Goal: Communication & Community: Answer question/provide support

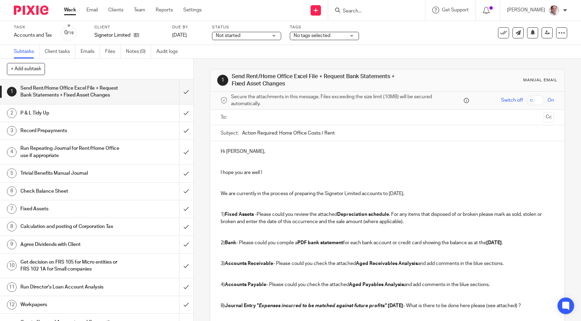
scroll to position [88, 0]
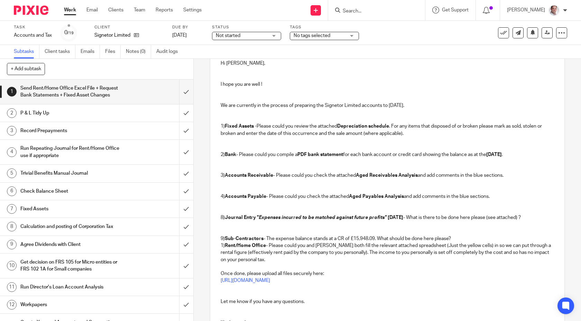
drag, startPoint x: 460, startPoint y: 237, endPoint x: 219, endPoint y: 215, distance: 241.3
click at [219, 215] on div "Hi Gary, I hope you are well ! We are currently in the process of preparing the…" at bounding box center [387, 192] width 354 height 278
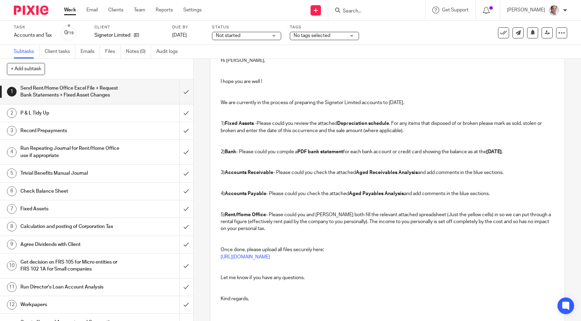
scroll to position [122, 0]
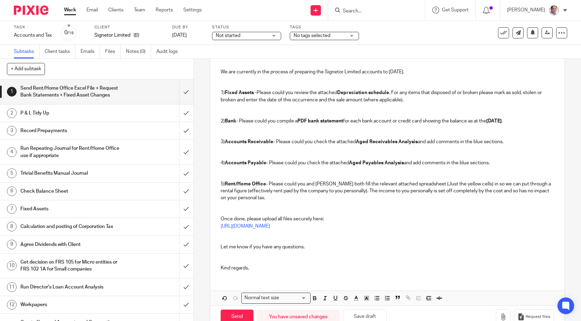
drag, startPoint x: 272, startPoint y: 283, endPoint x: 262, endPoint y: 270, distance: 17.0
click at [270, 281] on div "Hi Gary, I hope you are well ! We are currently in the process of preparing the…" at bounding box center [387, 162] width 354 height 286
click at [262, 267] on p "Kind regards," at bounding box center [388, 268] width 334 height 7
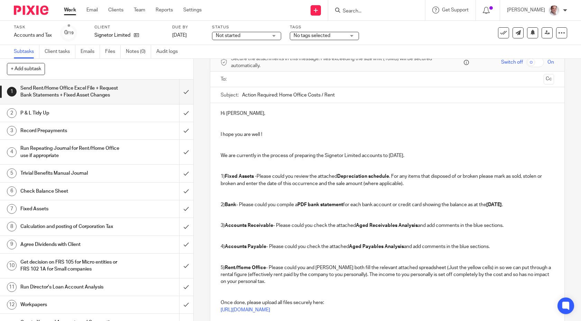
scroll to position [0, 0]
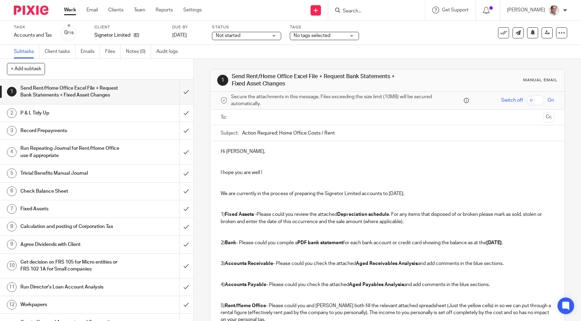
click at [540, 100] on input "checkbox" at bounding box center [535, 100] width 18 height 10
checkbox input "true"
drag, startPoint x: 342, startPoint y: 133, endPoint x: 197, endPoint y: 125, distance: 144.4
click at [197, 126] on div "1 Send Rent/Home Office Excel File + Request Bank Statements + Fixed Asset Chan…" at bounding box center [387, 190] width 387 height 262
paste input "Signetor Limited YE Accounts to 31 May 2024"
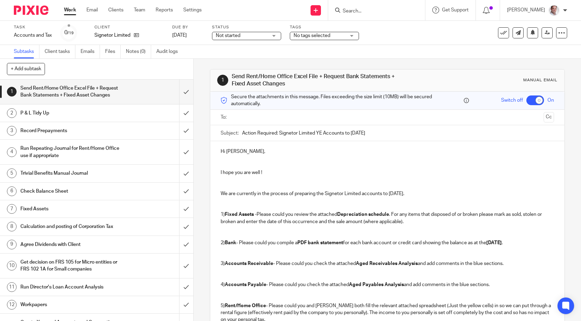
scroll to position [3, 0]
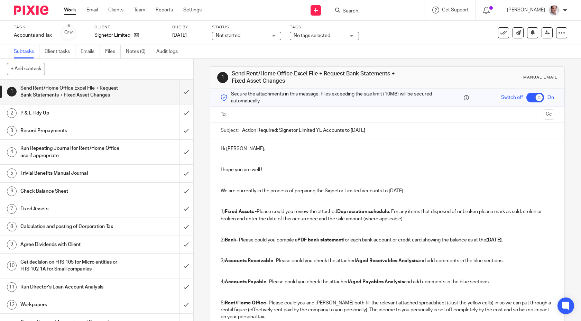
type input "Action Required: Signetor Limited YE Accounts to 31 May 2025"
click at [293, 113] on input "text" at bounding box center [386, 115] width 307 height 8
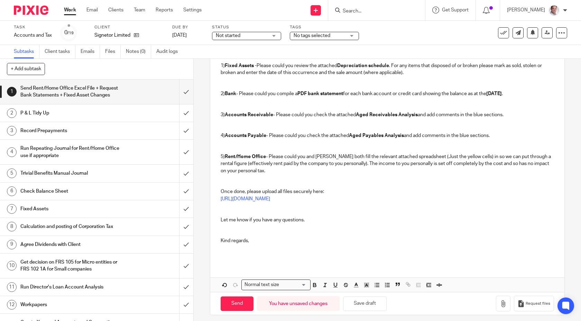
scroll to position [155, 0]
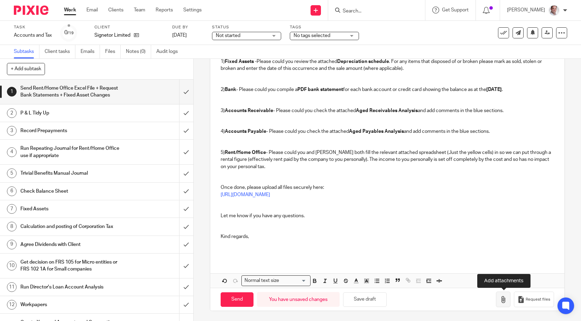
click at [501, 297] on icon "button" at bounding box center [503, 299] width 7 height 7
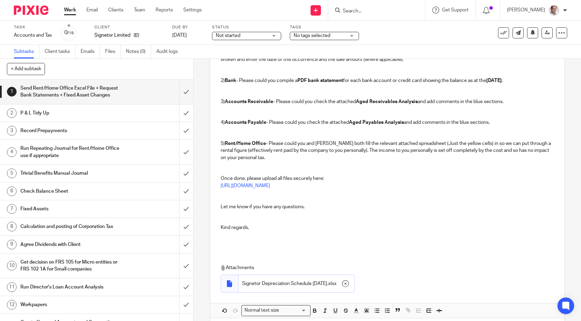
scroll to position [194, 0]
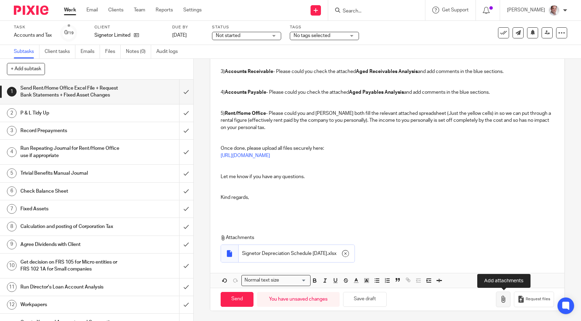
click at [498, 297] on button "button" at bounding box center [503, 300] width 15 height 16
click at [504, 299] on icon "button" at bounding box center [503, 299] width 7 height 7
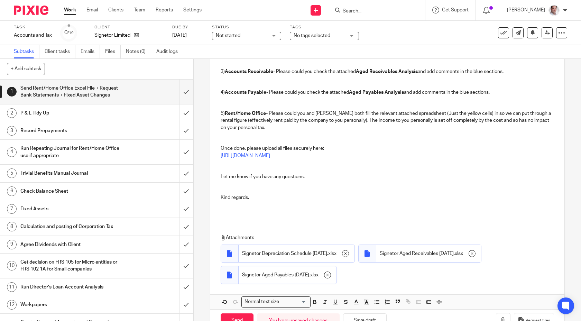
scroll to position [215, 0]
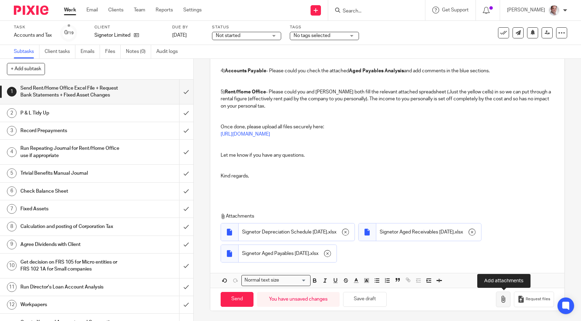
click at [504, 298] on icon "button" at bounding box center [503, 299] width 7 height 7
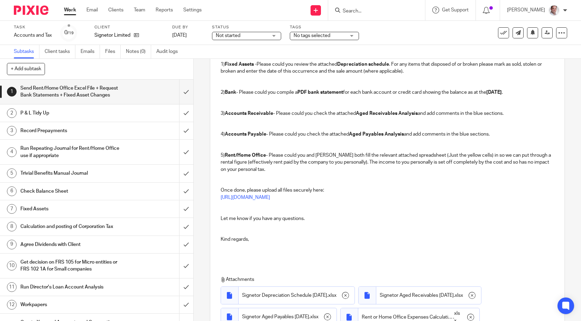
scroll to position [0, 0]
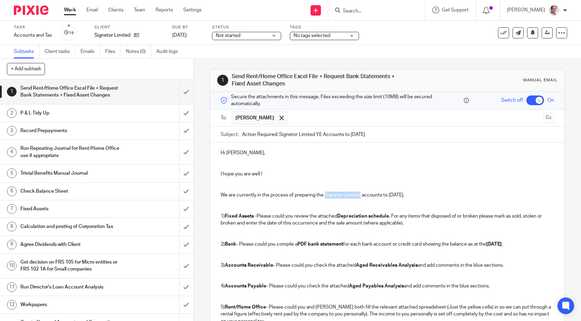
drag, startPoint x: 360, startPoint y: 194, endPoint x: 326, endPoint y: 195, distance: 34.6
click at [326, 195] on p "We are currently in the process of preparing the Signetor Limited accounts to 3…" at bounding box center [388, 195] width 334 height 7
drag, startPoint x: 425, startPoint y: 195, endPoint x: 221, endPoint y: 195, distance: 203.3
click at [221, 195] on p "We are currently in the process of preparing the Signetor Limited accounts to 3…" at bounding box center [388, 195] width 334 height 7
copy p "We are currently in the process of preparing the Signetor Limited accounts to 3…"
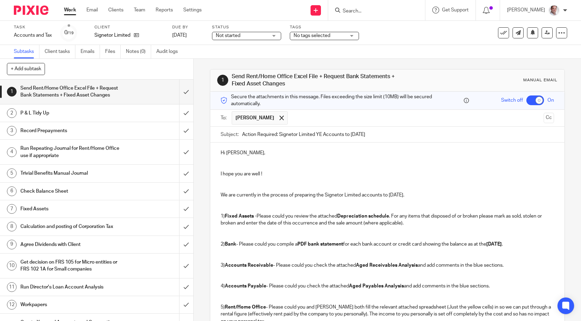
click at [333, 164] on p at bounding box center [388, 167] width 334 height 7
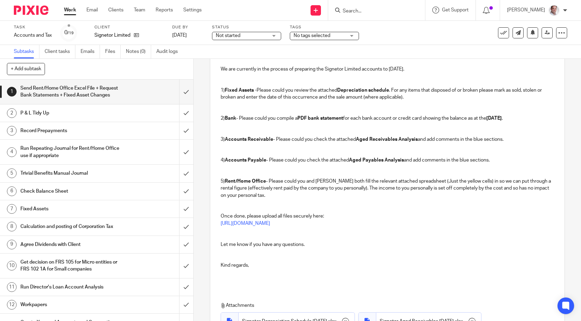
scroll to position [237, 0]
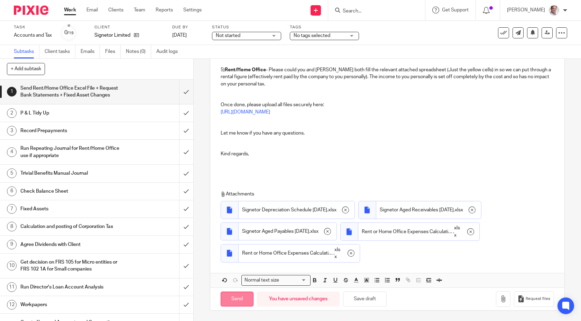
click at [237, 300] on input "Send" at bounding box center [237, 299] width 33 height 15
checkbox input "false"
type input "Sent"
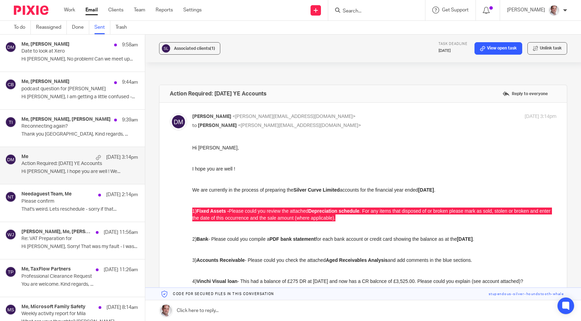
click at [99, 26] on link "Sent" at bounding box center [102, 27] width 16 height 13
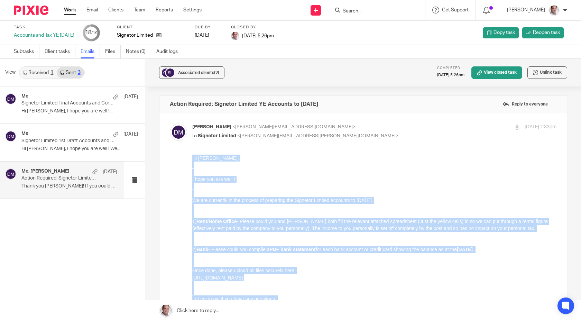
scroll to position [132, 0]
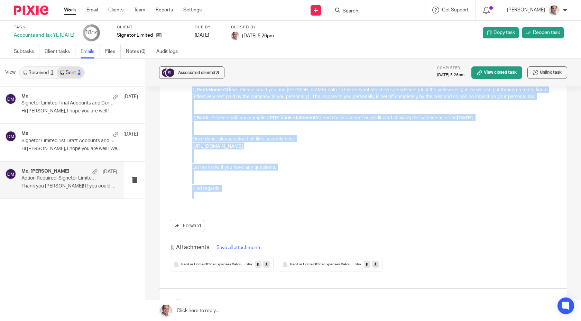
click at [277, 169] on p "Let me know if you have any questions." at bounding box center [374, 167] width 364 height 7
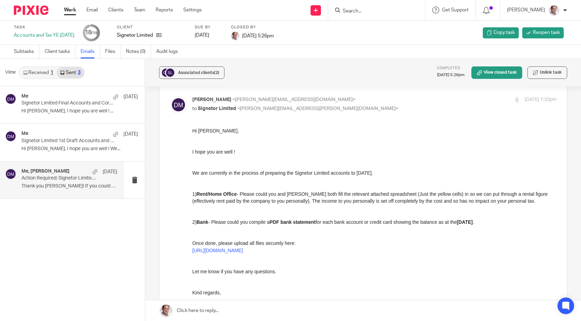
scroll to position [0, 0]
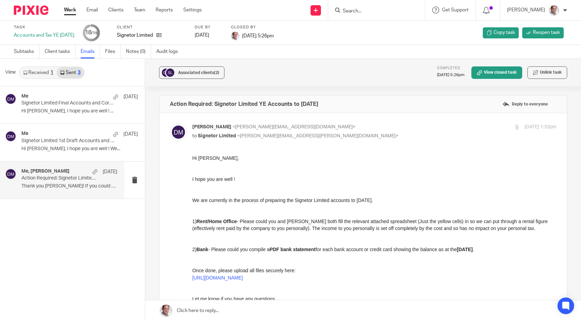
drag, startPoint x: 341, startPoint y: 102, endPoint x: 169, endPoint y: 104, distance: 171.5
click at [169, 104] on div "Action Required: Signetor Limited YE Accounts to 31 May 2024 Reply to everyone" at bounding box center [362, 103] width 407 height 17
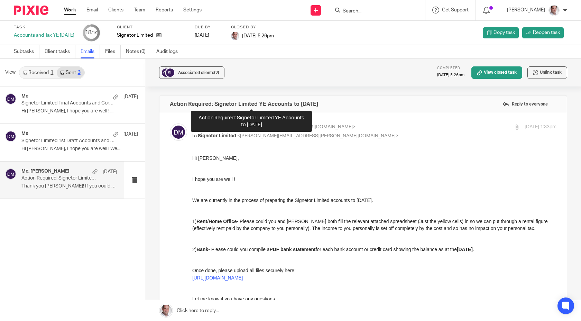
copy h4 "Action Required: Signetor Limited YE Accounts to 31 May 2024"
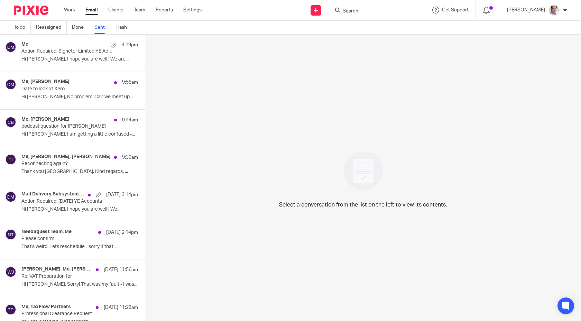
click at [58, 50] on p "Action Required: Signetor Limited YE Accounts to 31 May 2025" at bounding box center [67, 51] width 93 height 6
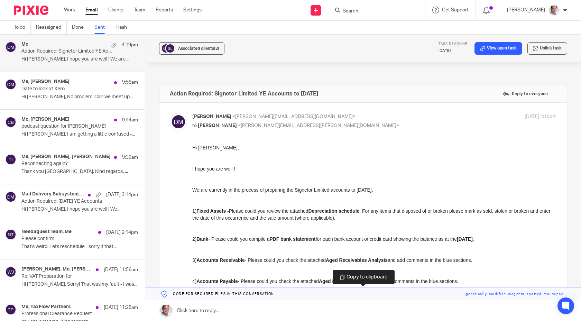
click at [495, 293] on link at bounding box center [363, 294] width 436 height 12
